Goal: Use online tool/utility: Utilize a website feature to perform a specific function

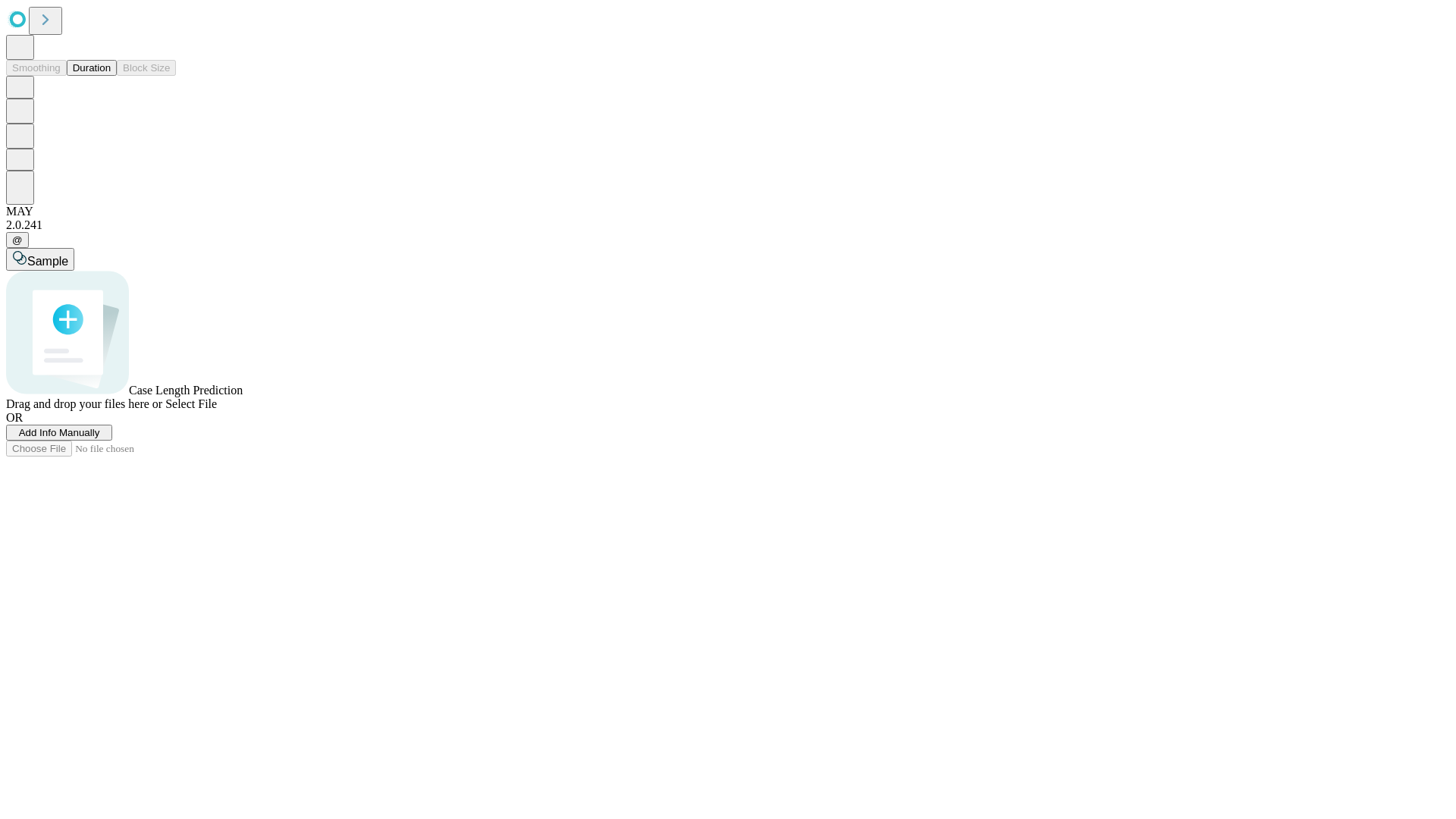
click at [111, 76] on button "Duration" at bounding box center [91, 68] width 50 height 16
click at [100, 439] on span "Add Info Manually" at bounding box center [59, 433] width 81 height 11
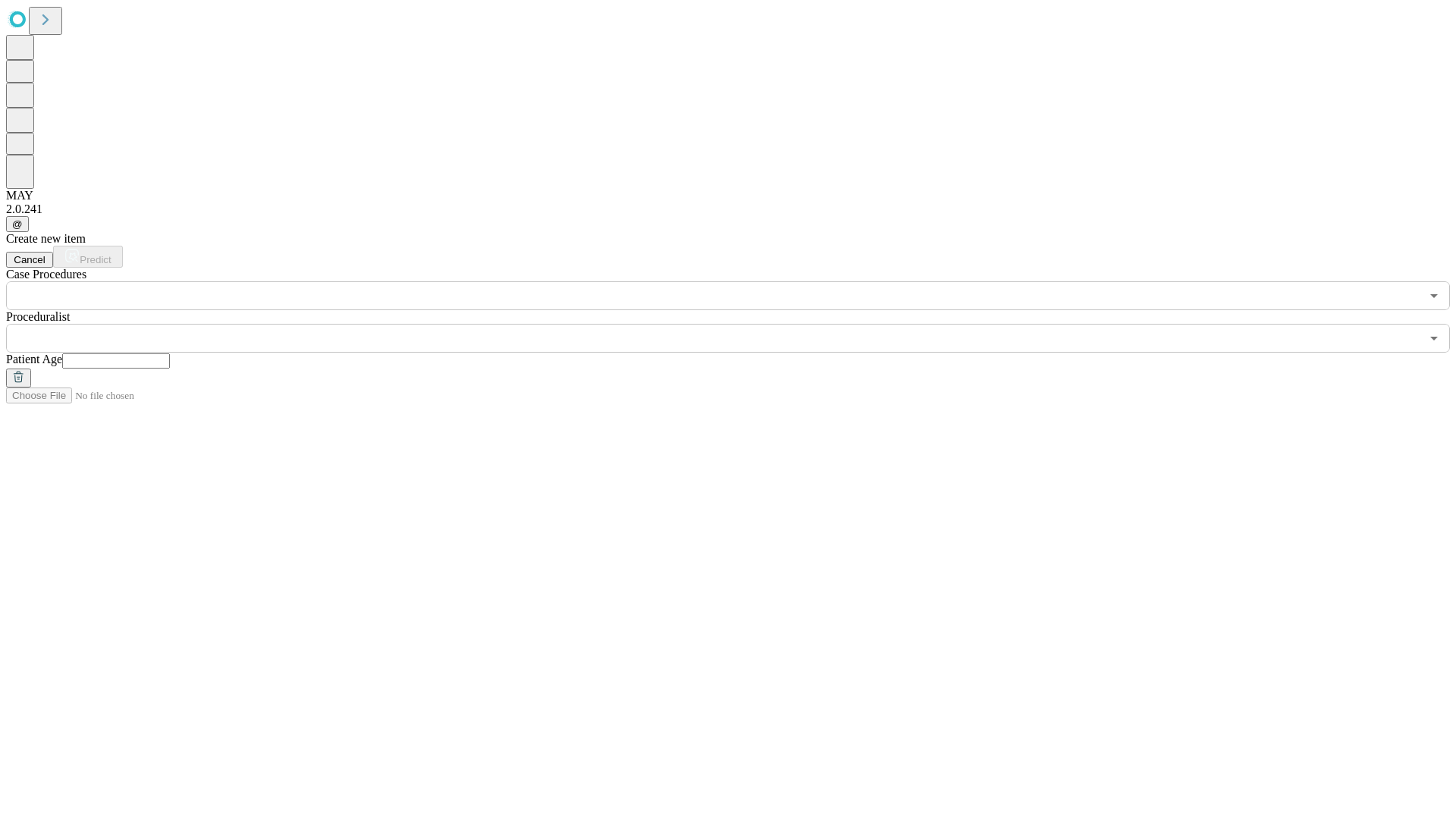
click at [170, 354] on input "text" at bounding box center [116, 361] width 108 height 15
type input "*"
click at [739, 324] on input "text" at bounding box center [713, 338] width 1415 height 29
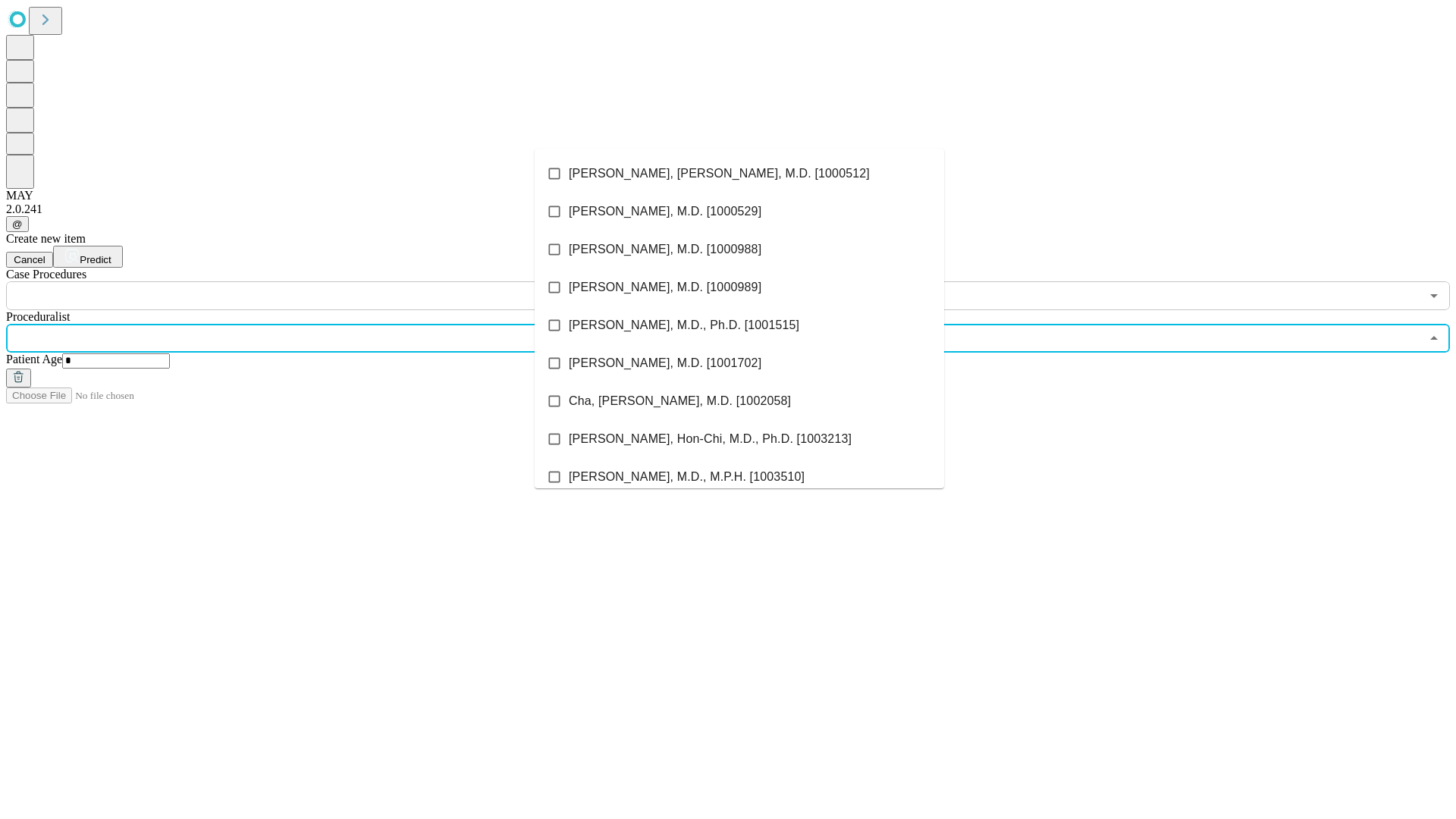
click at [740, 174] on li "[PERSON_NAME], [PERSON_NAME], M.D. [1000512]" at bounding box center [740, 173] width 410 height 38
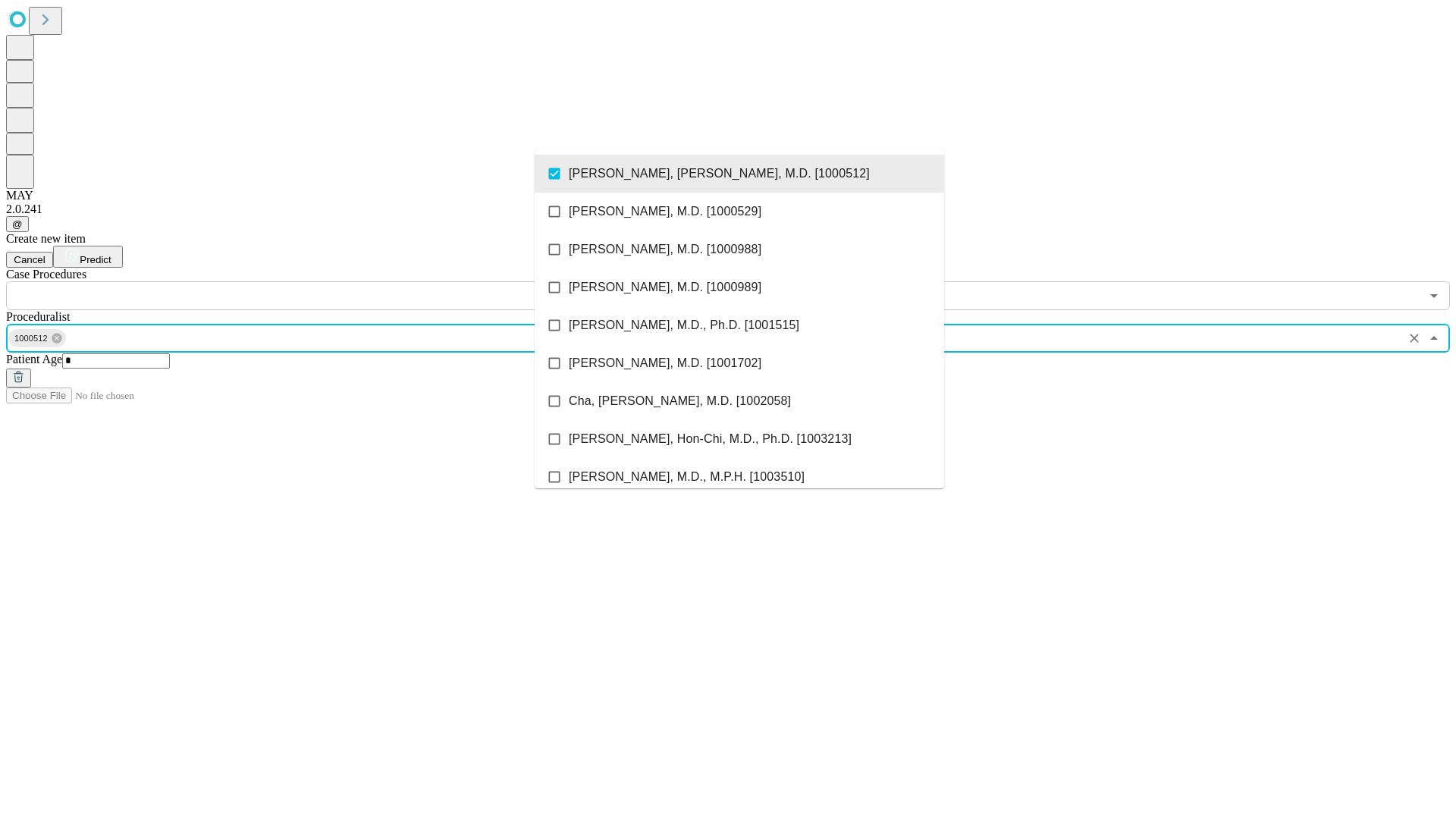
click at [319, 282] on input "text" at bounding box center [713, 296] width 1415 height 29
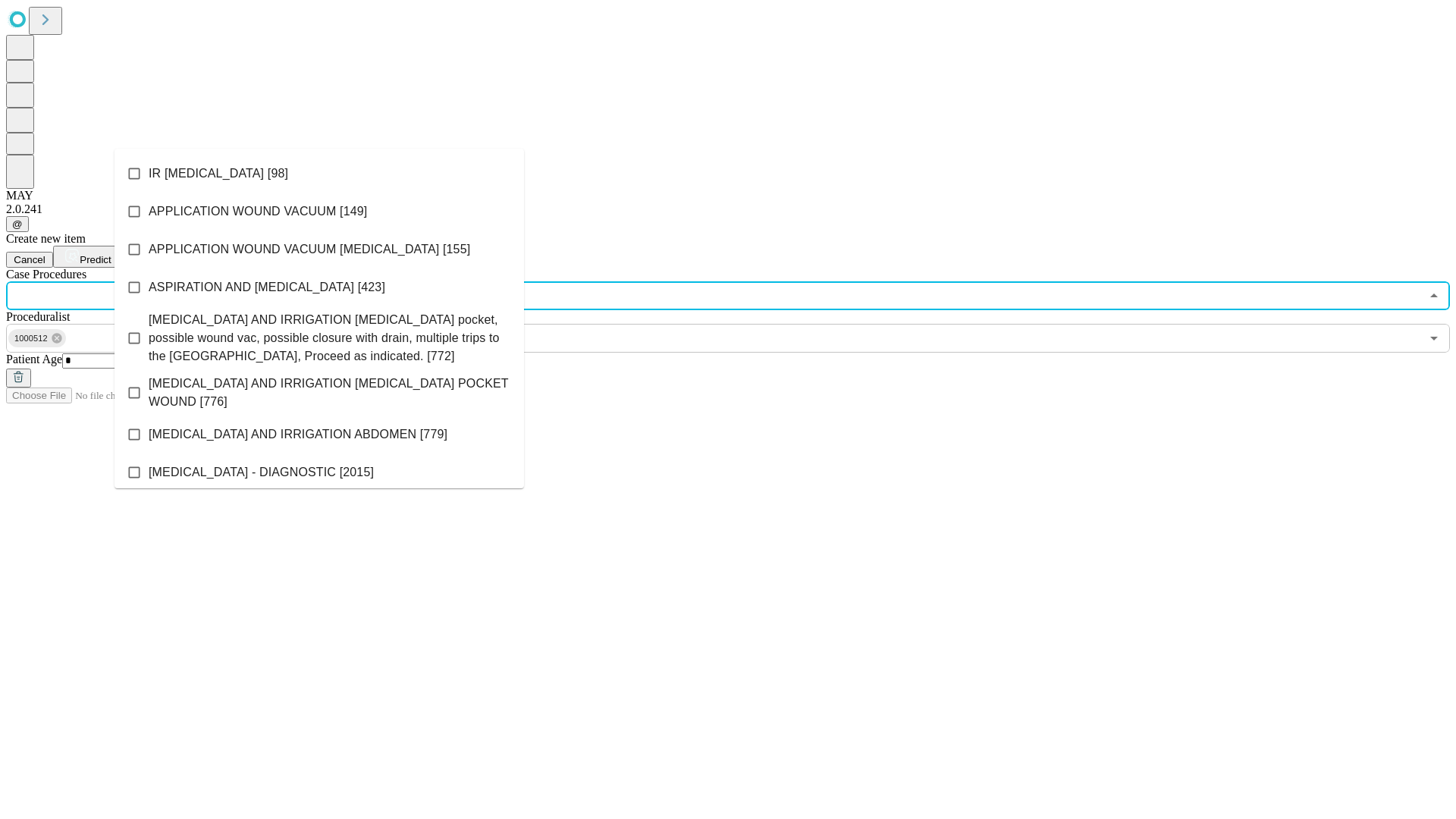
click at [319, 174] on li "IR [MEDICAL_DATA] [98]" at bounding box center [319, 173] width 410 height 38
click at [111, 254] on span "Predict" at bounding box center [95, 260] width 31 height 11
